Goal: Task Accomplishment & Management: Manage account settings

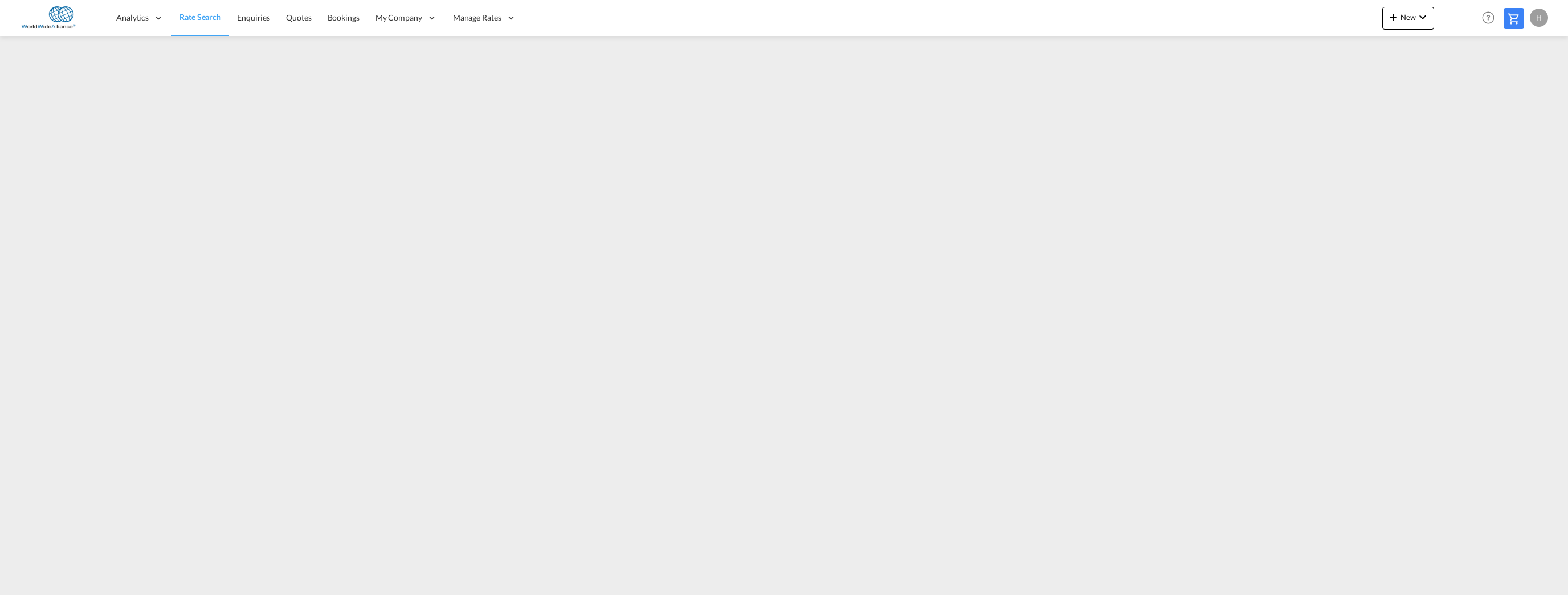
click at [1538, 15] on div "H" at bounding box center [1538, 18] width 18 height 18
click at [1516, 54] on button "My Profile" at bounding box center [1526, 50] width 74 height 23
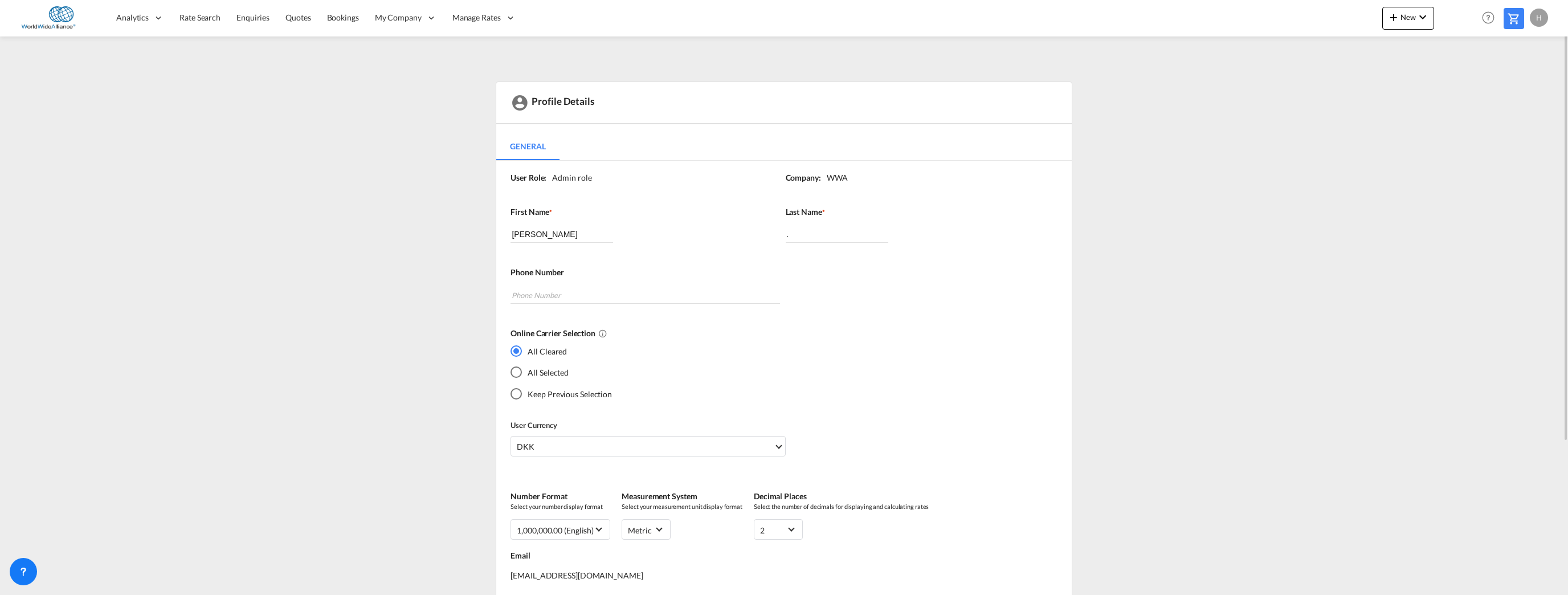
click at [960, 329] on label "Online Carrier Selection" at bounding box center [779, 333] width 538 height 11
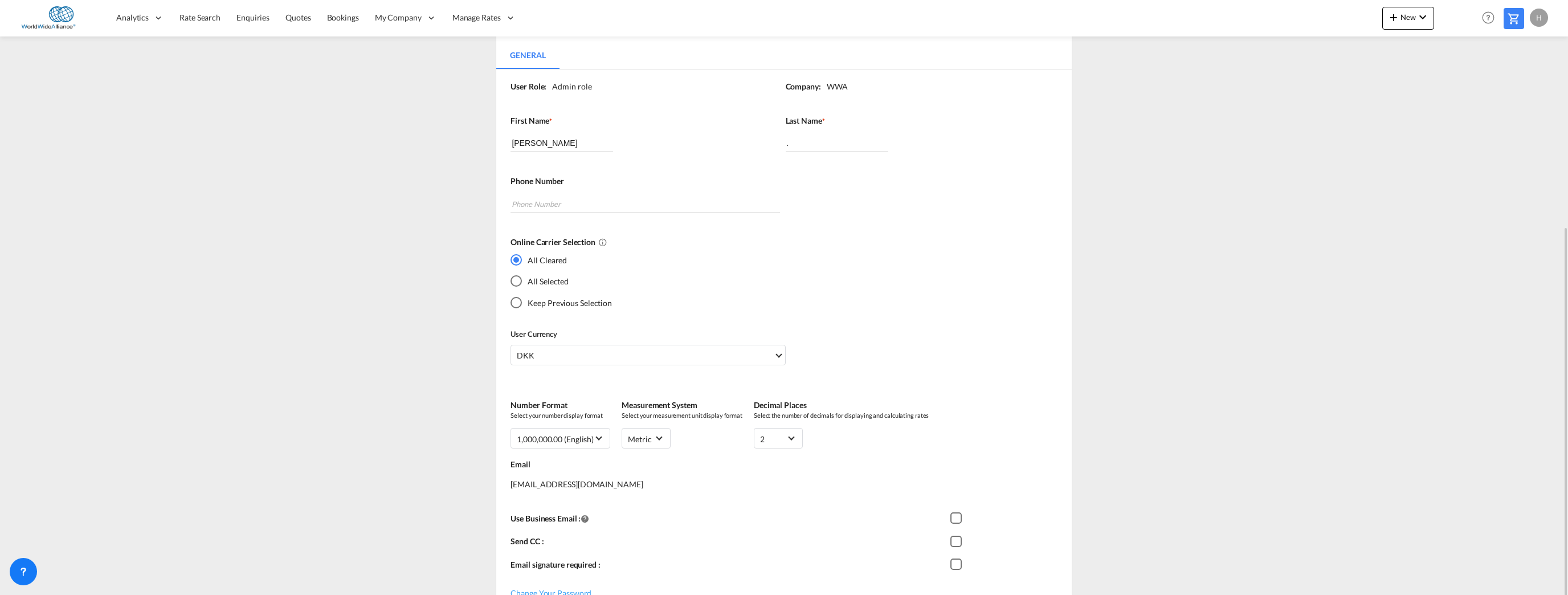
scroll to position [207, 0]
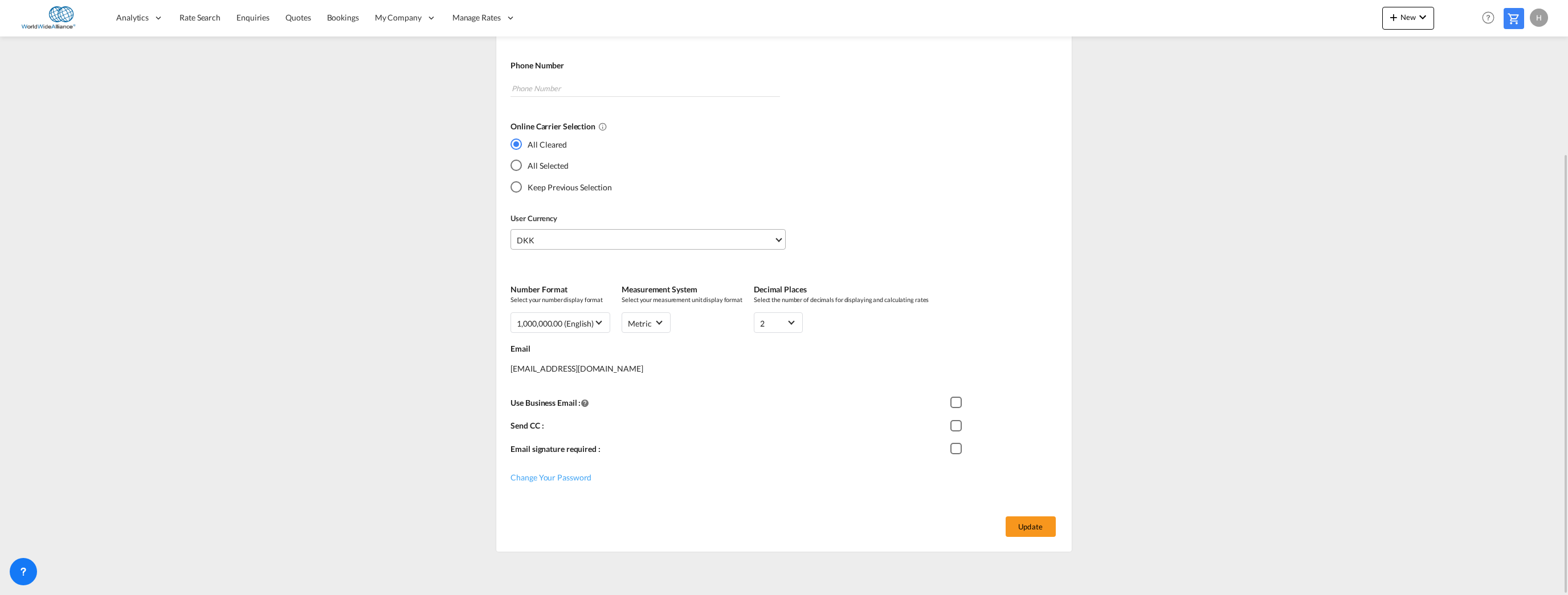
click at [655, 238] on span "DKK" at bounding box center [644, 241] width 257 height 11
type md-option "DKK"
type md-option "MRU"
type md-option "UGX"
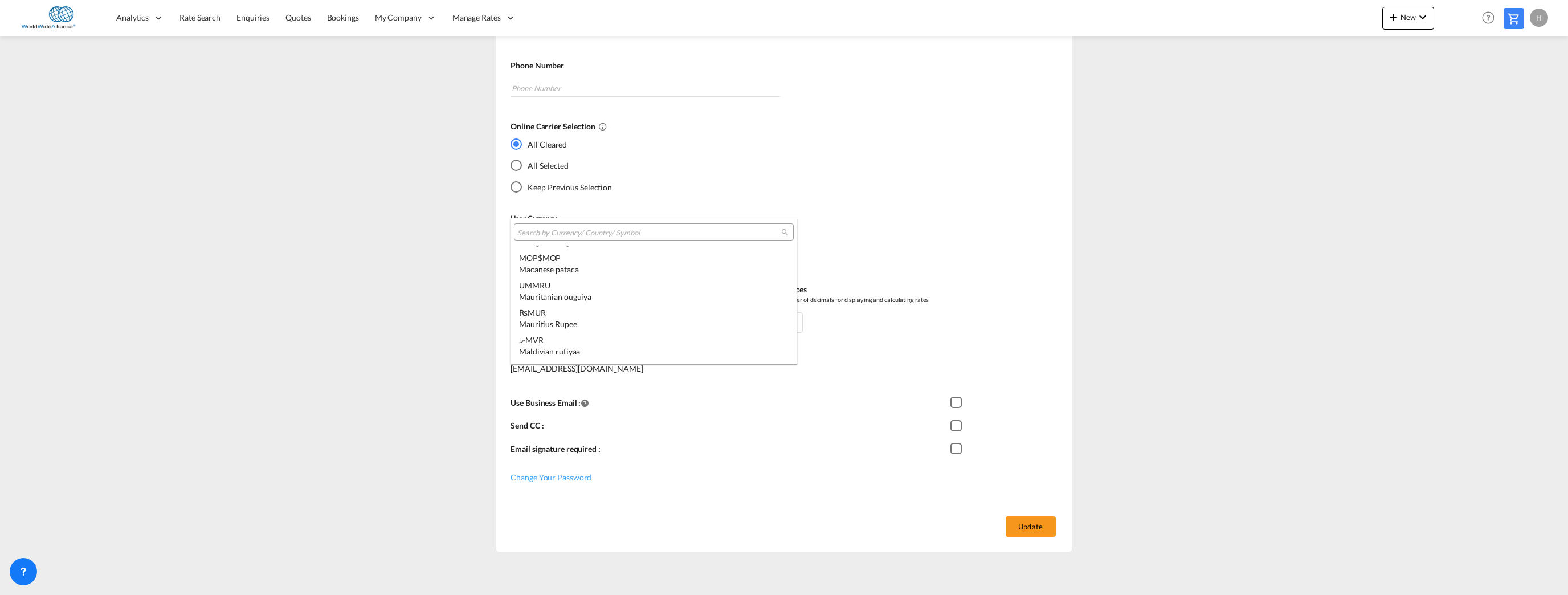
scroll to position [3907, 0]
click at [539, 321] on div "United States Dollar" at bounding box center [653, 324] width 269 height 11
click at [907, 196] on div "All Cleared All Selected Keep Previous Selection" at bounding box center [779, 170] width 538 height 64
click at [1016, 521] on button "Update" at bounding box center [1031, 527] width 50 height 21
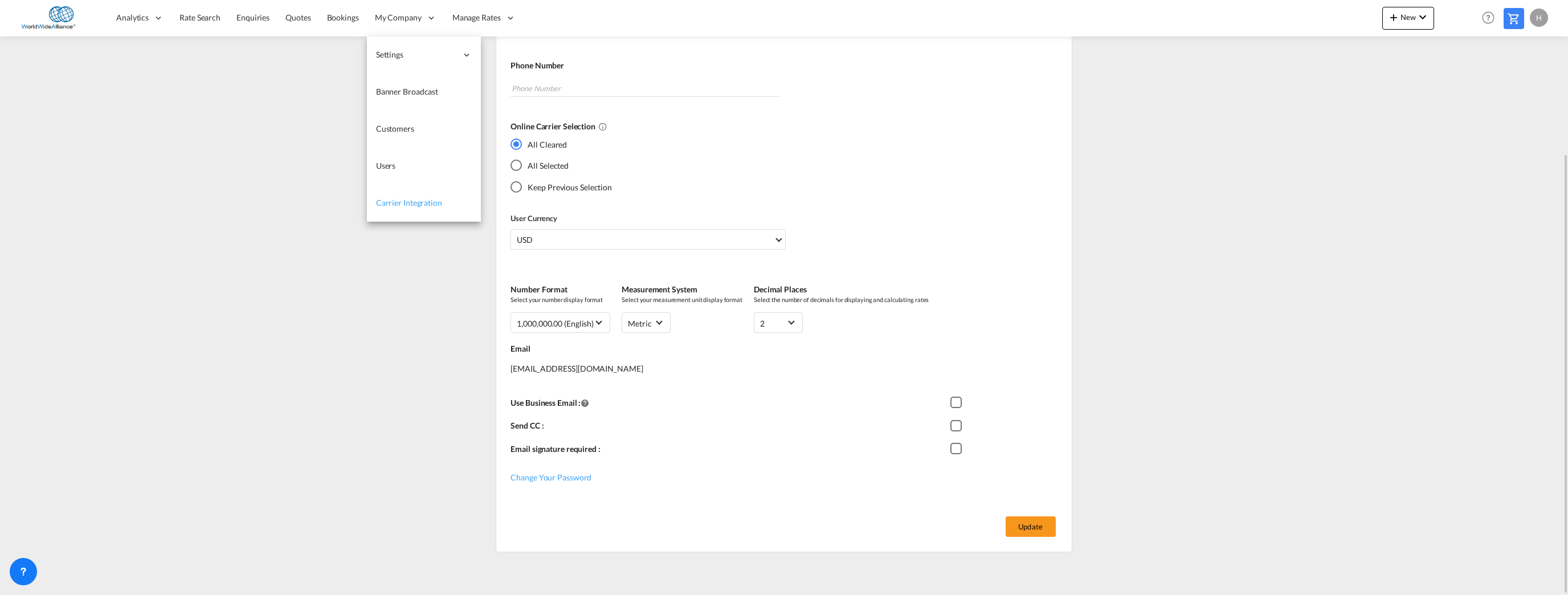
click at [388, 202] on span "Carrier Integration" at bounding box center [409, 202] width 66 height 10
